Goal: Information Seeking & Learning: Understand process/instructions

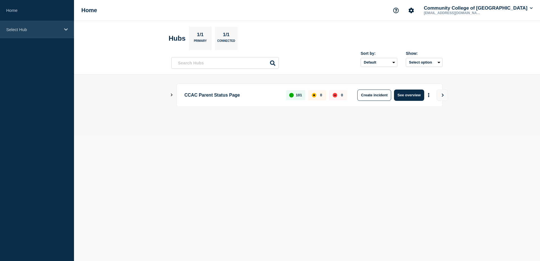
click at [49, 30] on p "Select Hub" at bounding box center [33, 29] width 54 height 5
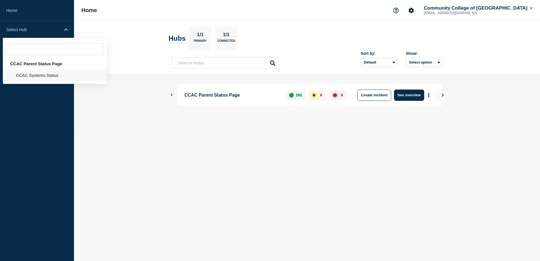
click at [36, 78] on li "CCAC Systems Status" at bounding box center [55, 75] width 104 height 12
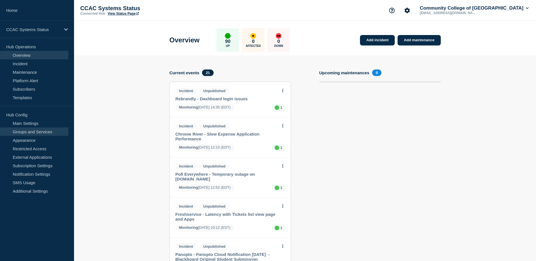
click at [40, 129] on link "Groups and Services" at bounding box center [34, 131] width 68 height 8
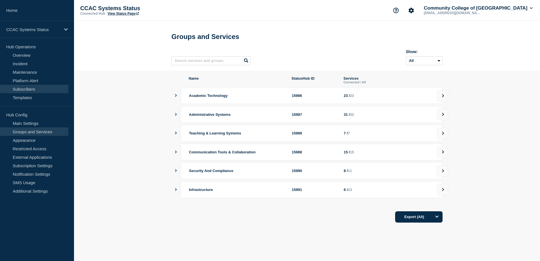
click at [18, 89] on link "Subscribers" at bounding box center [34, 89] width 68 height 8
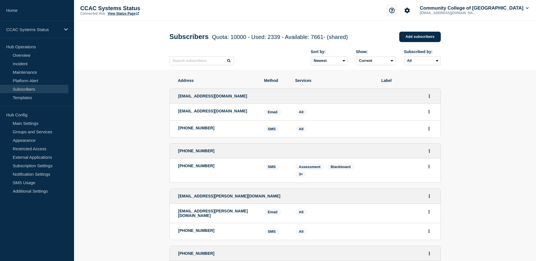
click at [395, 10] on icon "Support" at bounding box center [392, 11] width 6 height 6
click at [398, 39] on link "API Documentation" at bounding box center [403, 40] width 36 height 5
